Goal: Transaction & Acquisition: Obtain resource

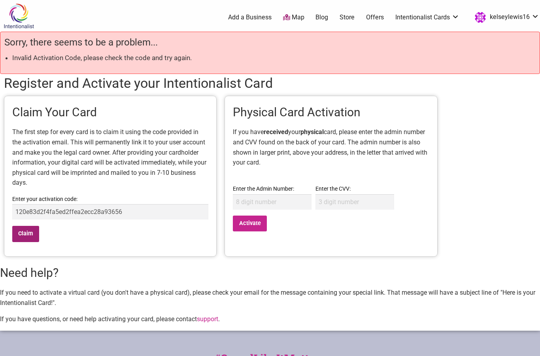
click at [30, 232] on input "Claim" at bounding box center [25, 234] width 27 height 16
click at [71, 208] on input "120e83d2f4fa5ed2ffea2ecc28a93656" at bounding box center [110, 211] width 196 height 15
click at [29, 229] on input "Claim" at bounding box center [25, 234] width 27 height 16
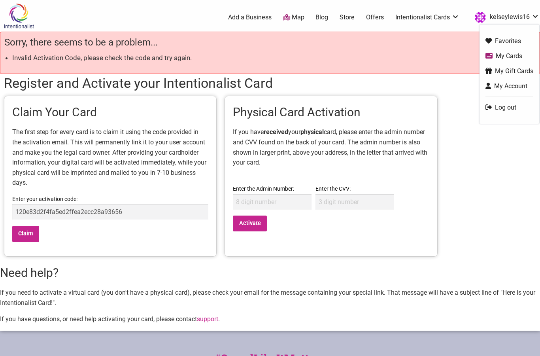
click at [514, 17] on link "kelseylewis16" at bounding box center [504, 17] width 68 height 14
click at [500, 55] on link "My Cards" at bounding box center [509, 55] width 48 height 9
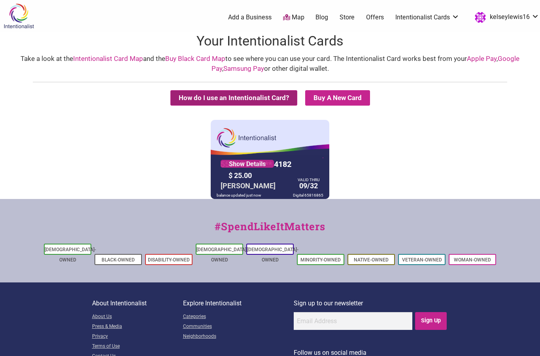
click at [209, 98] on button "How do I use an Intentionalist Card?" at bounding box center [233, 97] width 127 height 15
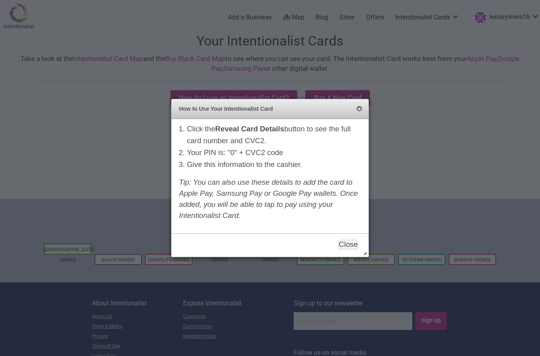
click at [360, 108] on button "Close" at bounding box center [359, 109] width 6 height 6
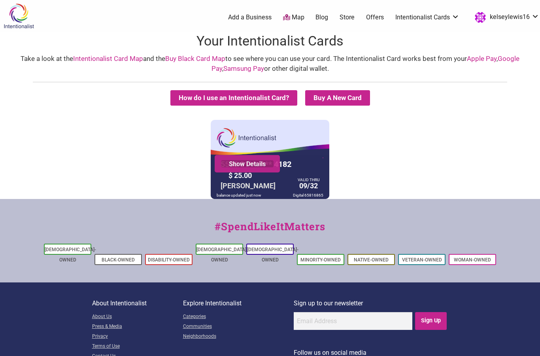
click at [262, 164] on link "Show Details" at bounding box center [246, 164] width 53 height 8
